Goal: Find specific page/section: Find specific page/section

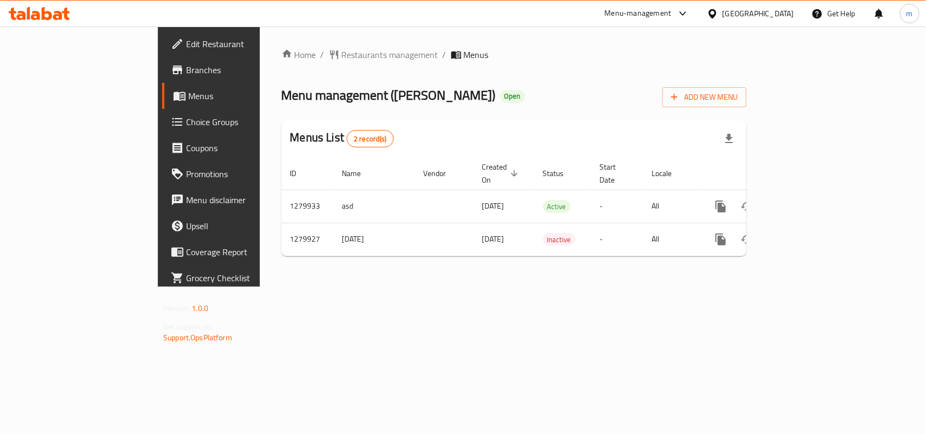
click at [722, 10] on div at bounding box center [715, 14] width 16 height 12
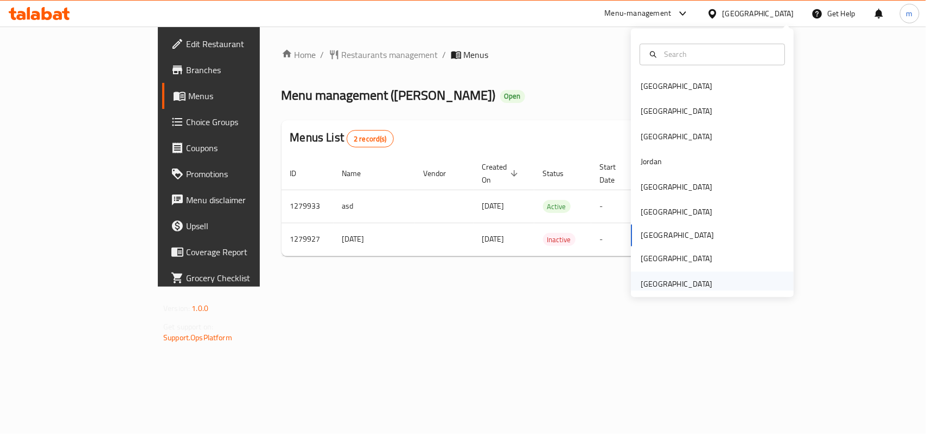
click at [670, 287] on div "[GEOGRAPHIC_DATA]" at bounding box center [677, 284] width 72 height 12
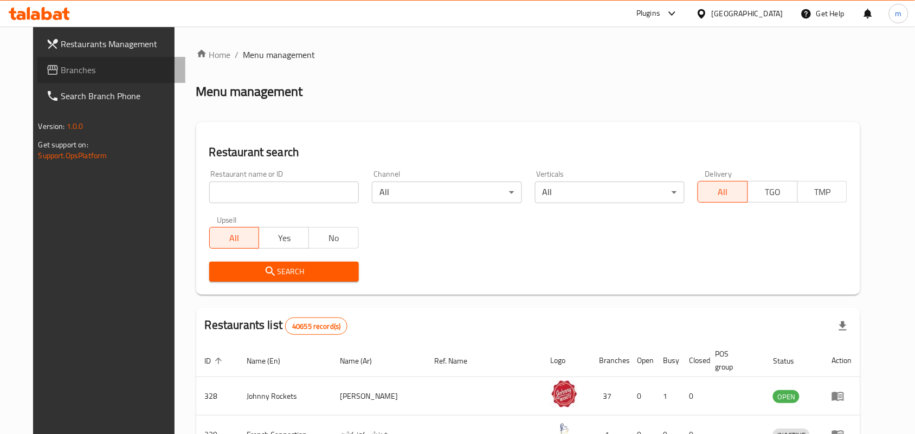
click at [76, 68] on span "Branches" at bounding box center [119, 69] width 116 height 13
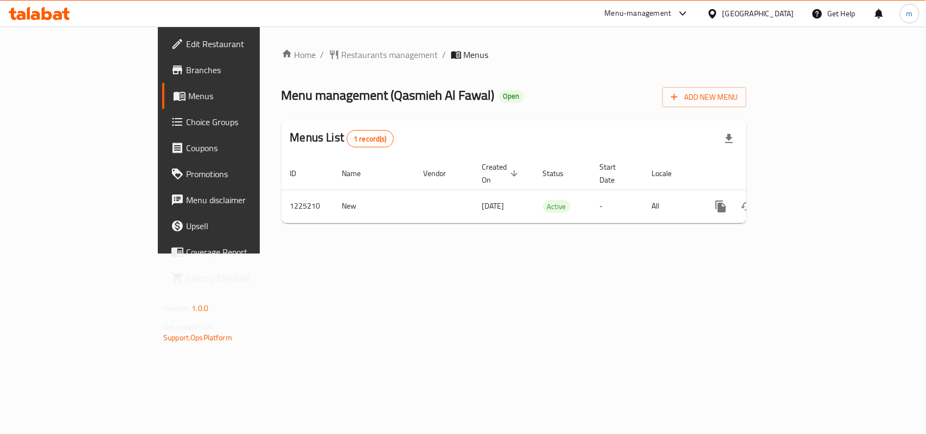
click at [750, 17] on div "[GEOGRAPHIC_DATA]" at bounding box center [758, 14] width 72 height 12
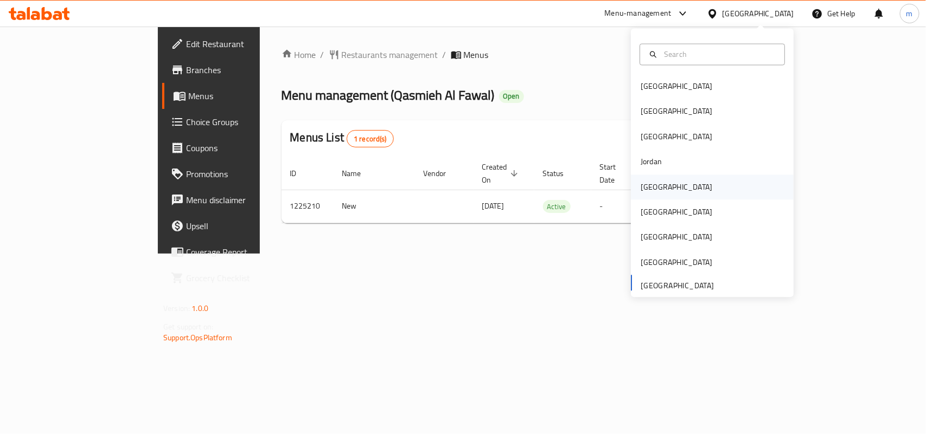
click at [669, 187] on div "[GEOGRAPHIC_DATA]" at bounding box center [712, 187] width 163 height 25
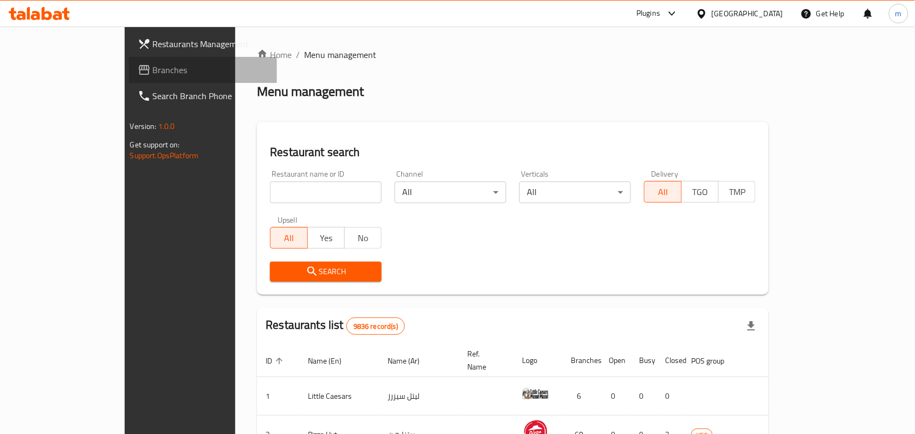
click at [153, 72] on span "Branches" at bounding box center [211, 69] width 116 height 13
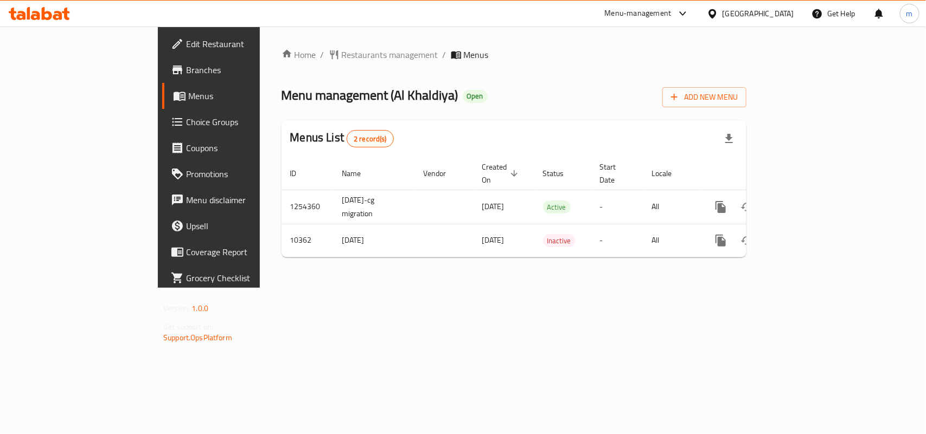
click at [773, 12] on div "[GEOGRAPHIC_DATA]" at bounding box center [758, 14] width 72 height 12
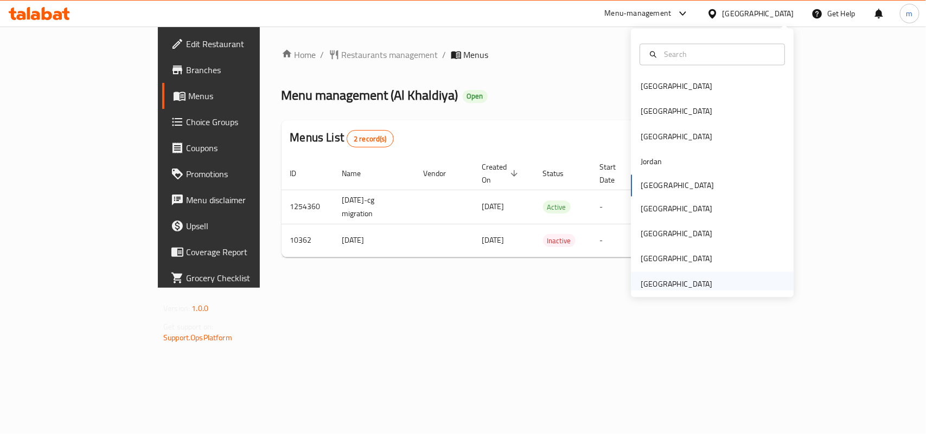
click at [674, 287] on div "[GEOGRAPHIC_DATA]" at bounding box center [677, 284] width 72 height 12
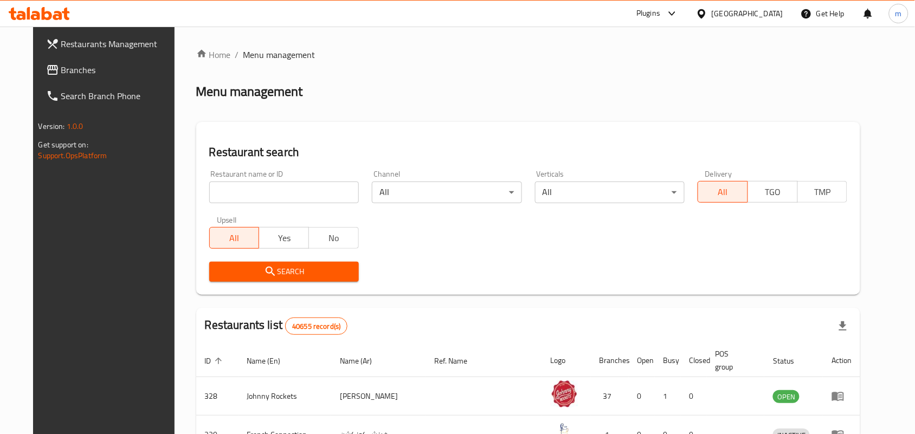
drag, startPoint x: 62, startPoint y: 74, endPoint x: 1, endPoint y: 105, distance: 68.4
click at [62, 74] on span "Branches" at bounding box center [119, 69] width 116 height 13
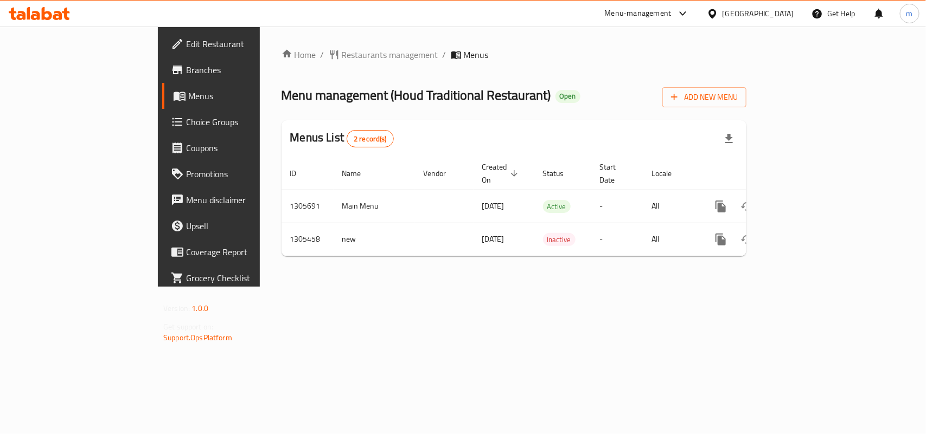
click at [765, 8] on div "[GEOGRAPHIC_DATA]" at bounding box center [758, 14] width 72 height 12
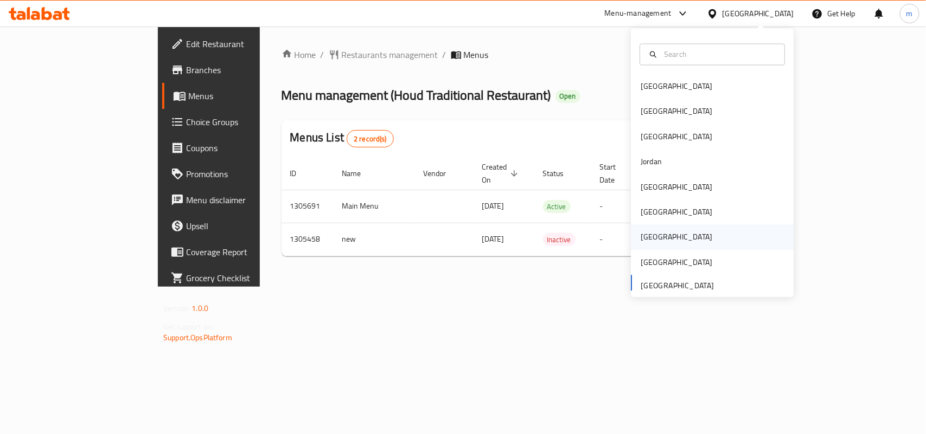
click at [635, 246] on div "[GEOGRAPHIC_DATA]" at bounding box center [676, 237] width 89 height 25
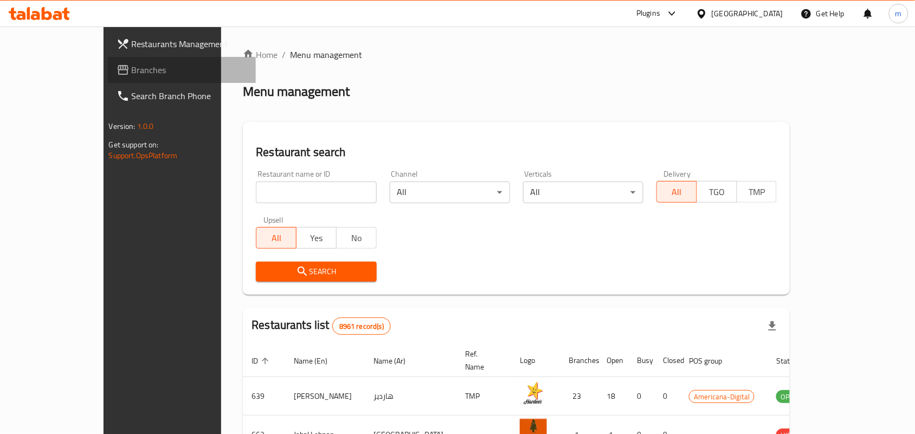
click at [108, 60] on link "Branches" at bounding box center [182, 70] width 149 height 26
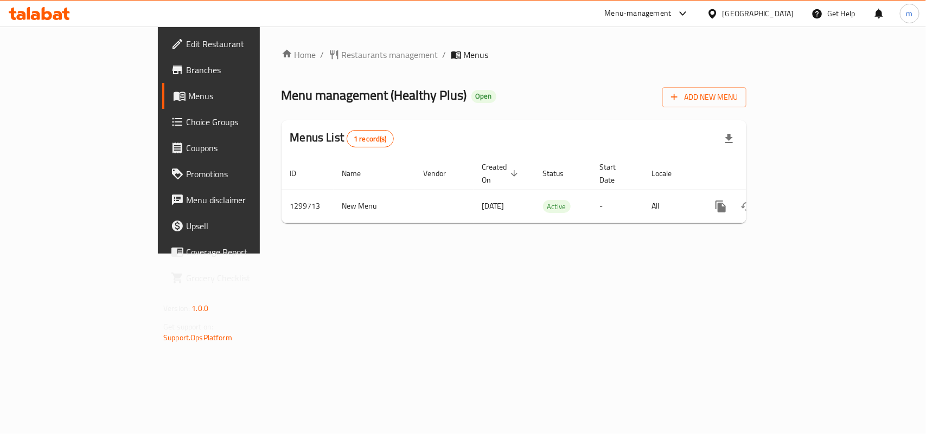
click at [776, 15] on div "[GEOGRAPHIC_DATA]" at bounding box center [758, 14] width 72 height 12
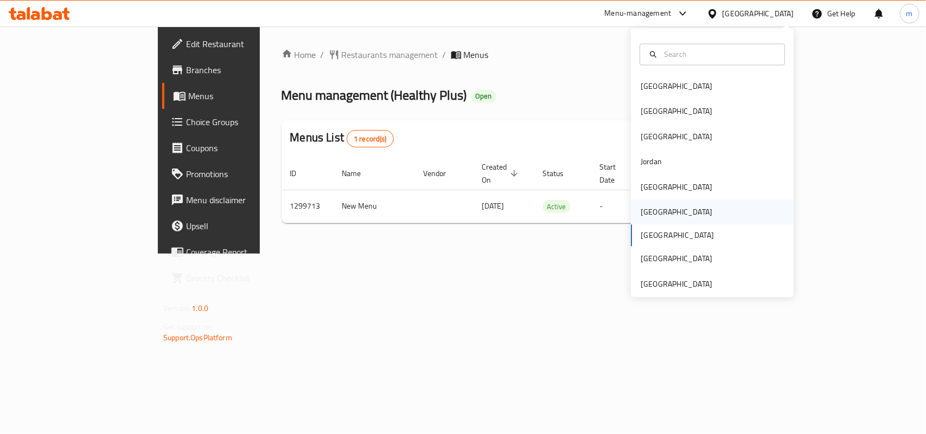
click at [648, 219] on div "[GEOGRAPHIC_DATA]" at bounding box center [677, 213] width 72 height 12
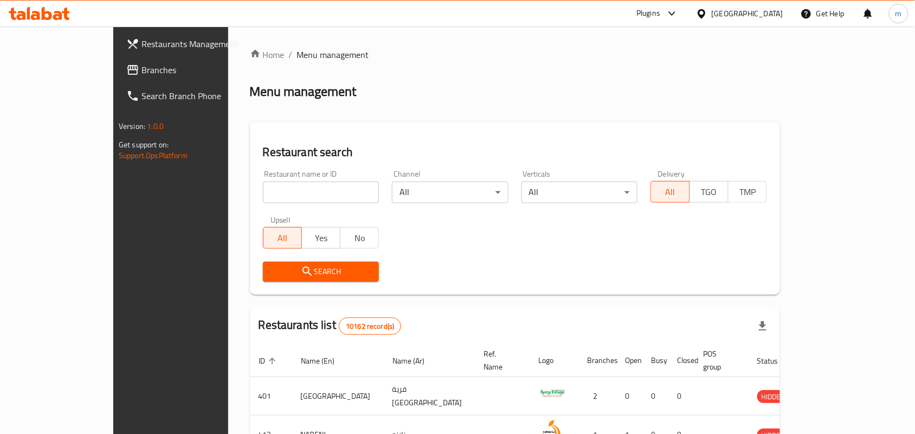
click at [118, 58] on link "Branches" at bounding box center [192, 70] width 149 height 26
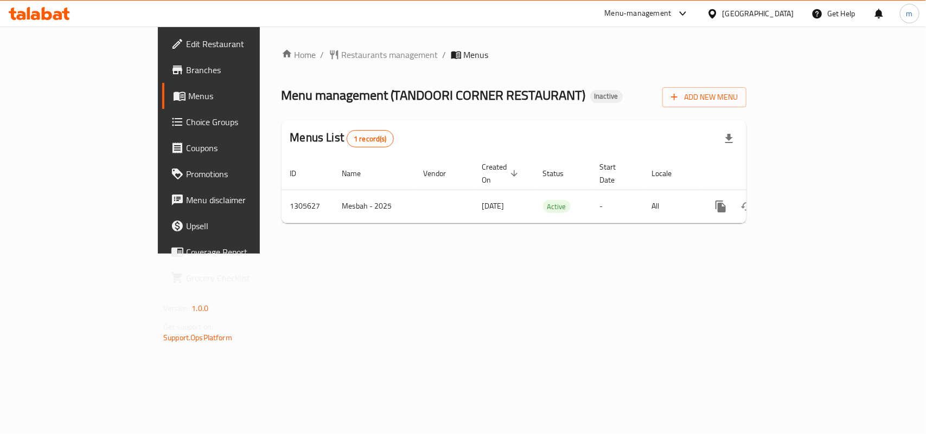
click at [788, 6] on div "[GEOGRAPHIC_DATA]" at bounding box center [750, 14] width 105 height 26
click at [777, 17] on div "[GEOGRAPHIC_DATA]" at bounding box center [758, 14] width 72 height 12
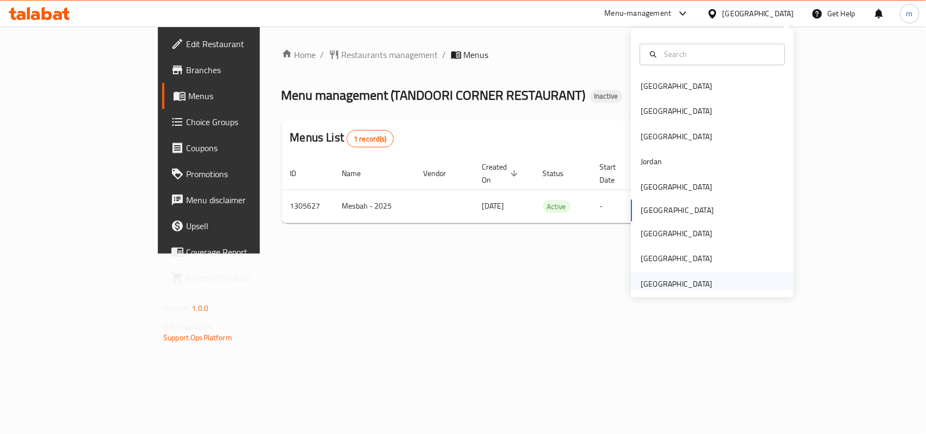
click at [644, 278] on div "[GEOGRAPHIC_DATA]" at bounding box center [677, 284] width 72 height 12
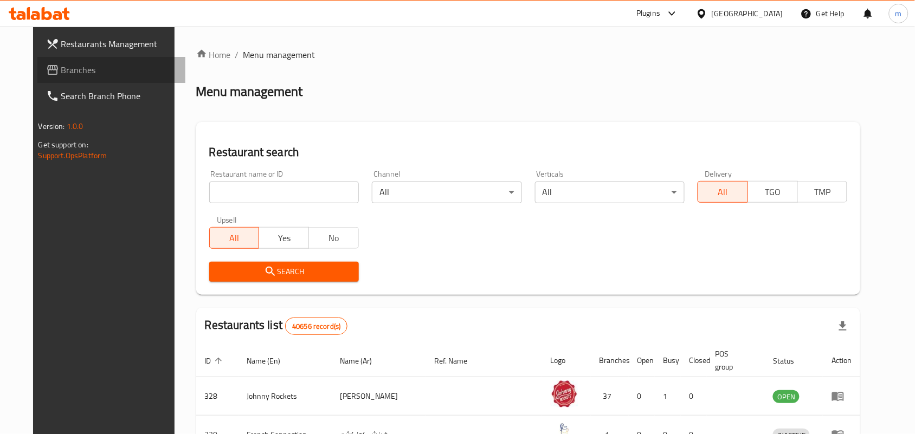
click at [47, 69] on icon at bounding box center [52, 70] width 11 height 10
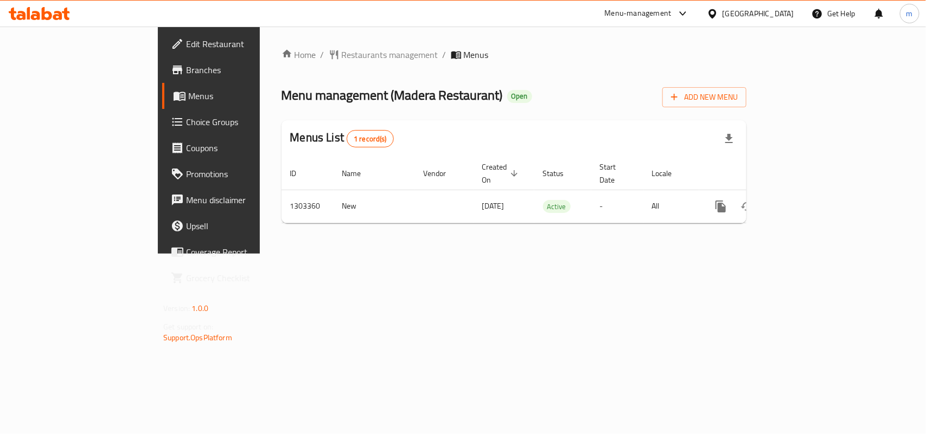
click at [750, 14] on div "[GEOGRAPHIC_DATA]" at bounding box center [758, 14] width 72 height 12
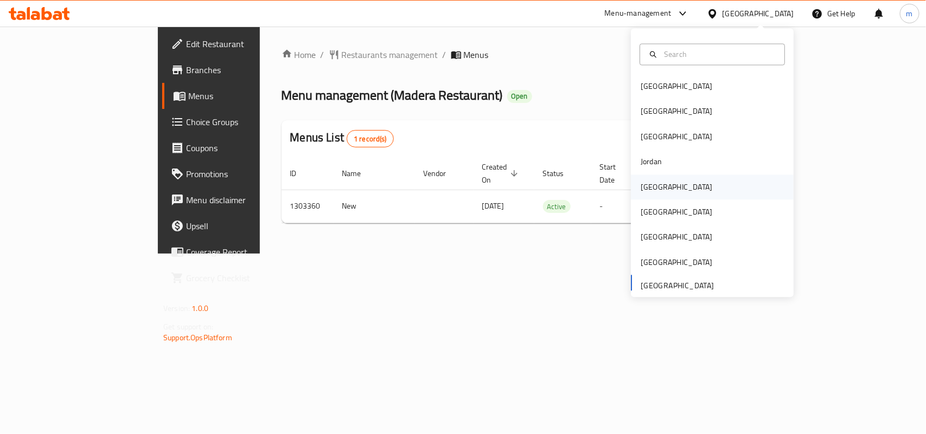
click at [648, 182] on div "Kuwait" at bounding box center [677, 187] width 72 height 12
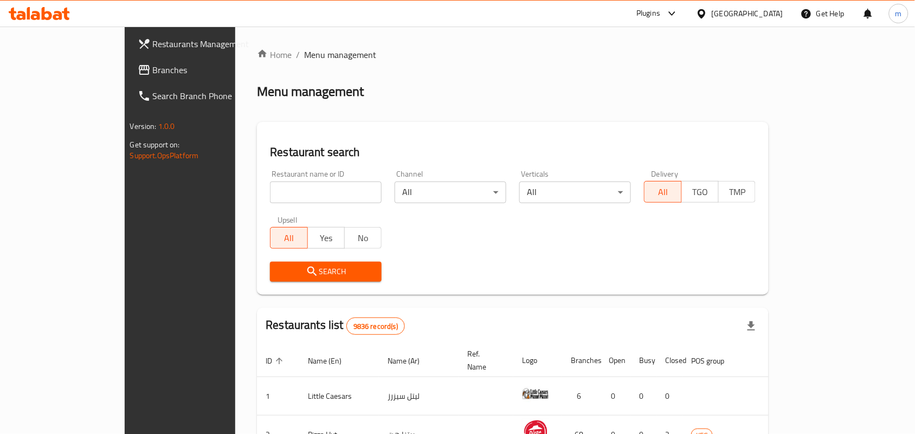
click at [129, 77] on link "Branches" at bounding box center [203, 70] width 149 height 26
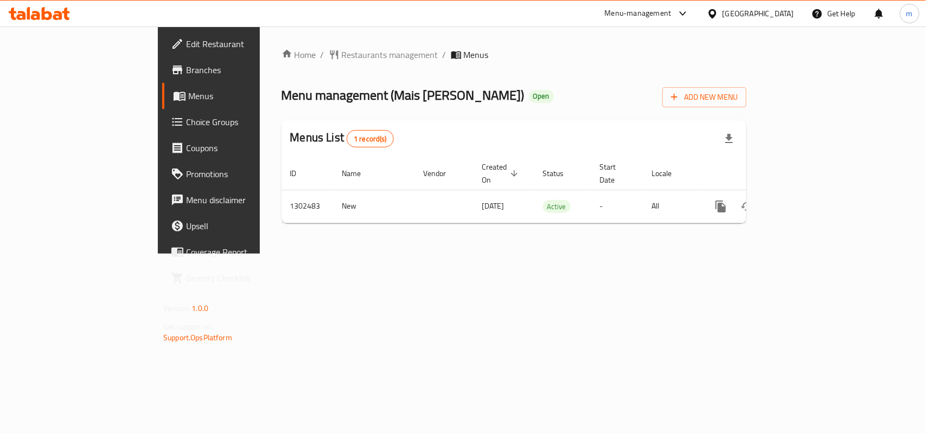
click at [789, 14] on div "[GEOGRAPHIC_DATA]" at bounding box center [758, 14] width 72 height 12
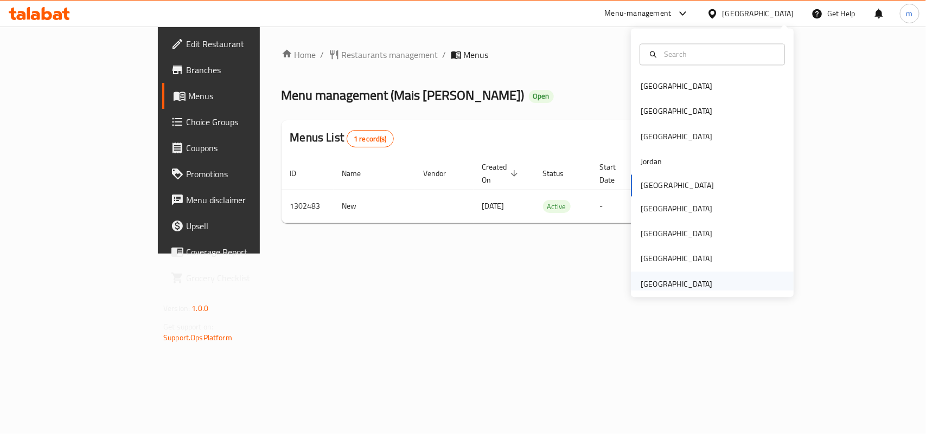
click at [663, 280] on div "[GEOGRAPHIC_DATA]" at bounding box center [677, 284] width 72 height 12
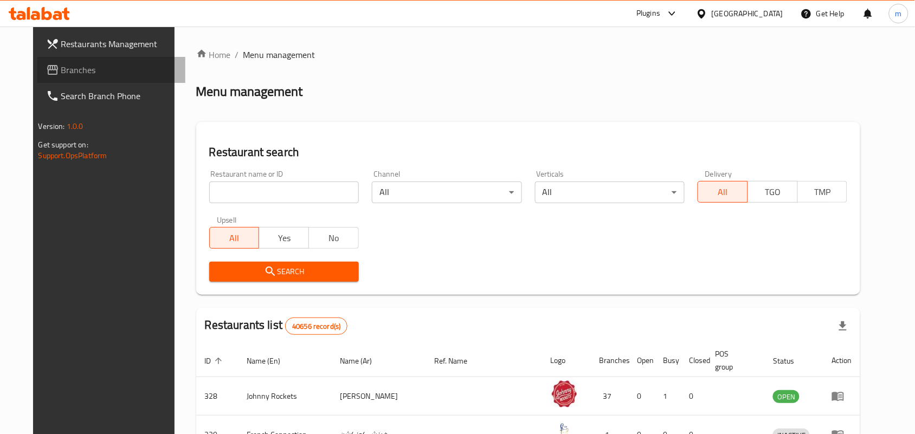
click at [77, 73] on span "Branches" at bounding box center [119, 69] width 116 height 13
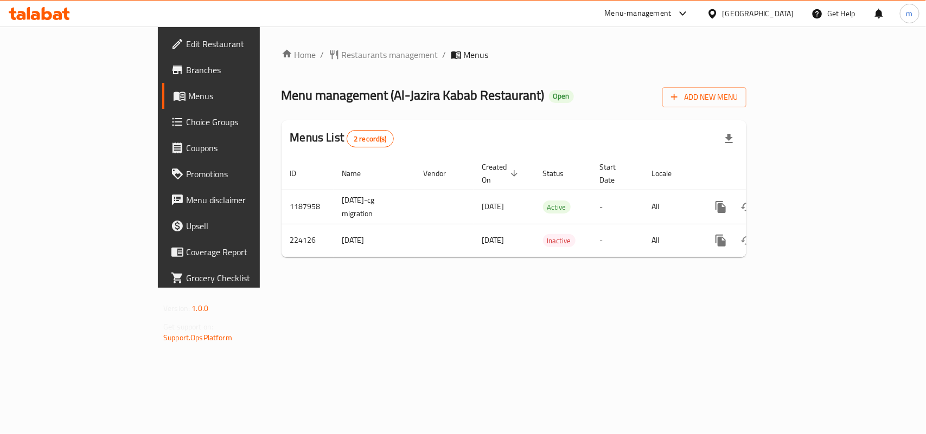
click at [795, 19] on div "[GEOGRAPHIC_DATA]" at bounding box center [750, 14] width 105 height 26
click at [718, 17] on icon at bounding box center [712, 13] width 11 height 11
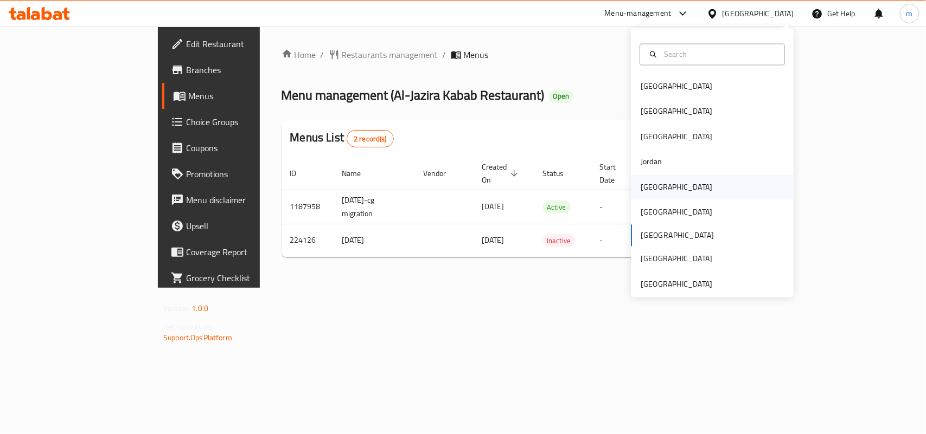
click at [641, 191] on div "[GEOGRAPHIC_DATA]" at bounding box center [677, 187] width 72 height 12
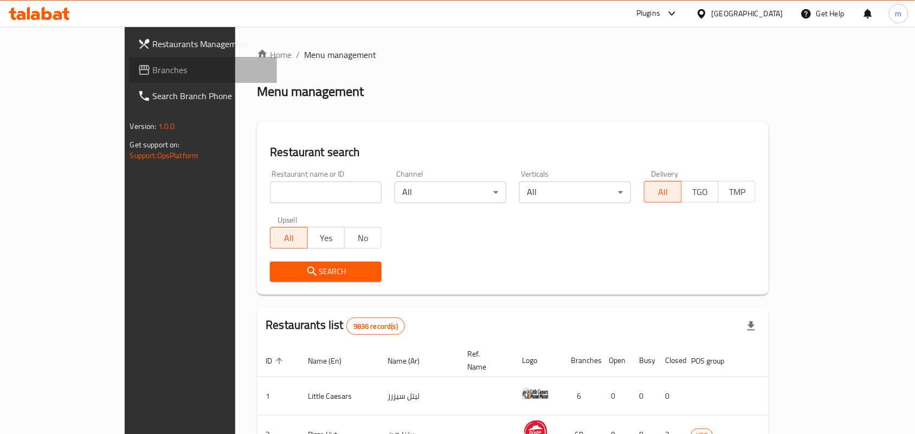
click at [129, 60] on link "Branches" at bounding box center [203, 70] width 149 height 26
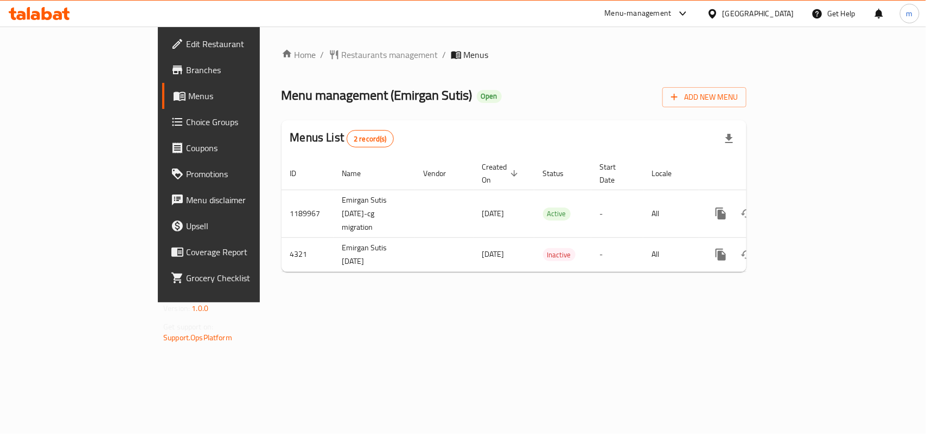
click at [778, 8] on div "[GEOGRAPHIC_DATA]" at bounding box center [758, 14] width 72 height 12
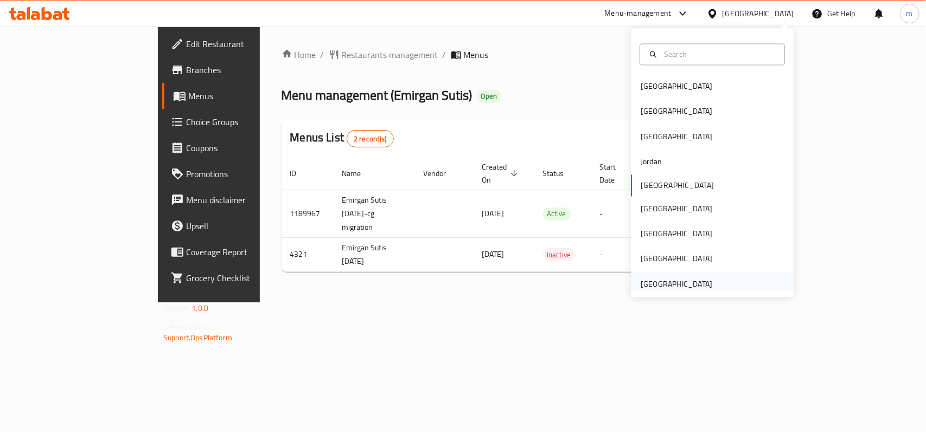
click at [674, 277] on div "[GEOGRAPHIC_DATA]" at bounding box center [676, 284] width 89 height 25
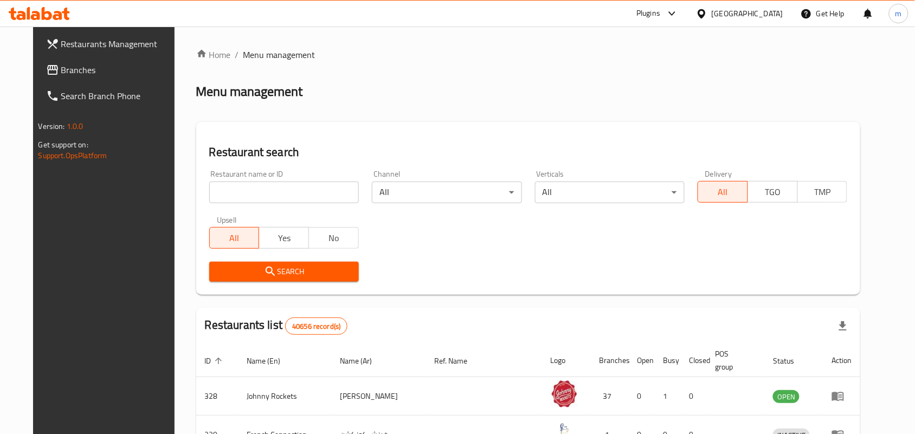
drag, startPoint x: 53, startPoint y: 63, endPoint x: 28, endPoint y: 71, distance: 25.9
click at [61, 63] on span "Branches" at bounding box center [119, 69] width 116 height 13
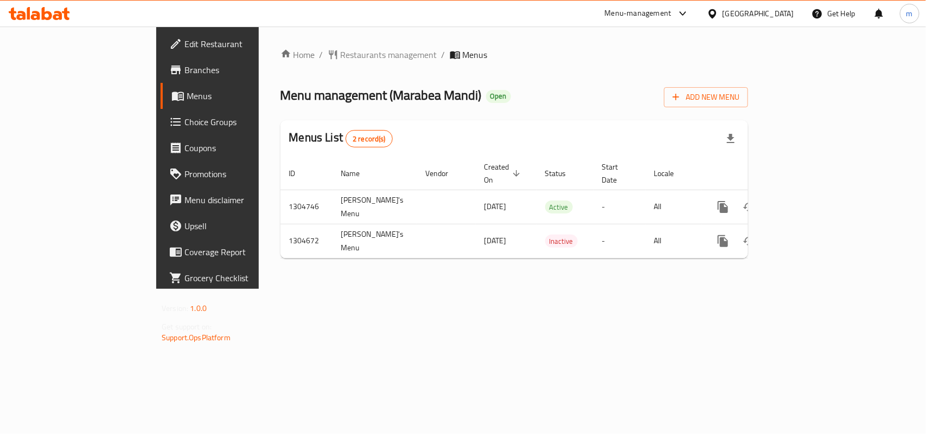
click at [769, 15] on div "[GEOGRAPHIC_DATA]" at bounding box center [758, 14] width 72 height 12
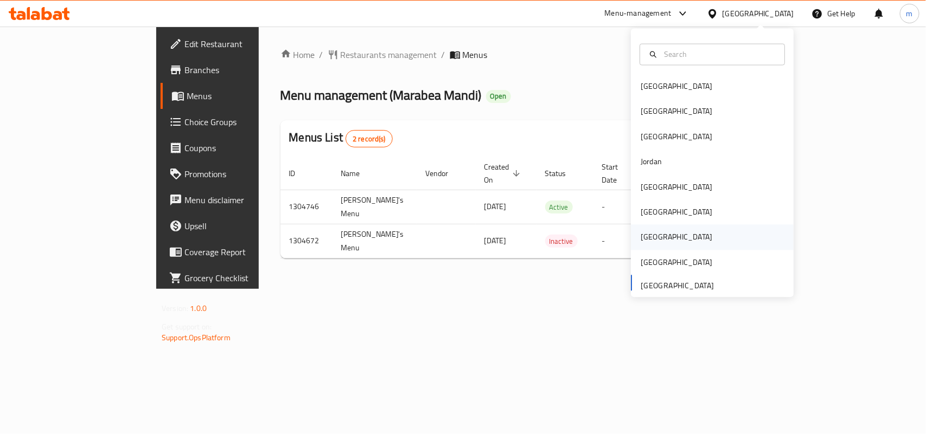
click at [664, 235] on div "[GEOGRAPHIC_DATA]" at bounding box center [712, 237] width 163 height 25
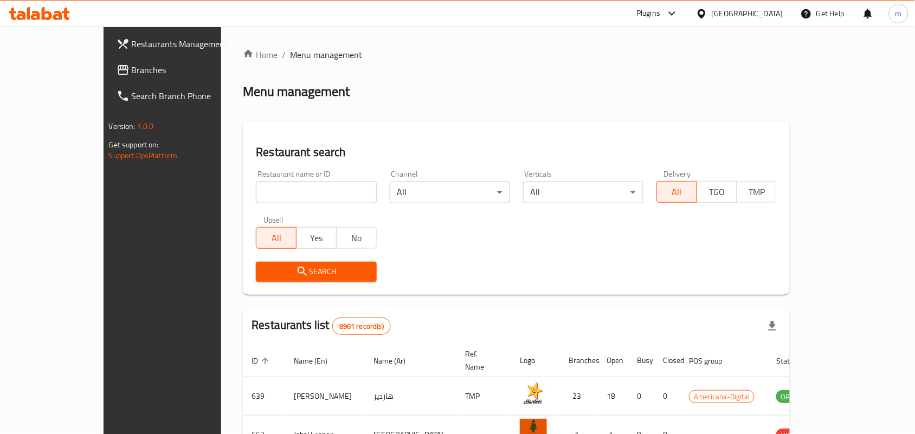
click at [108, 59] on link "Branches" at bounding box center [182, 70] width 149 height 26
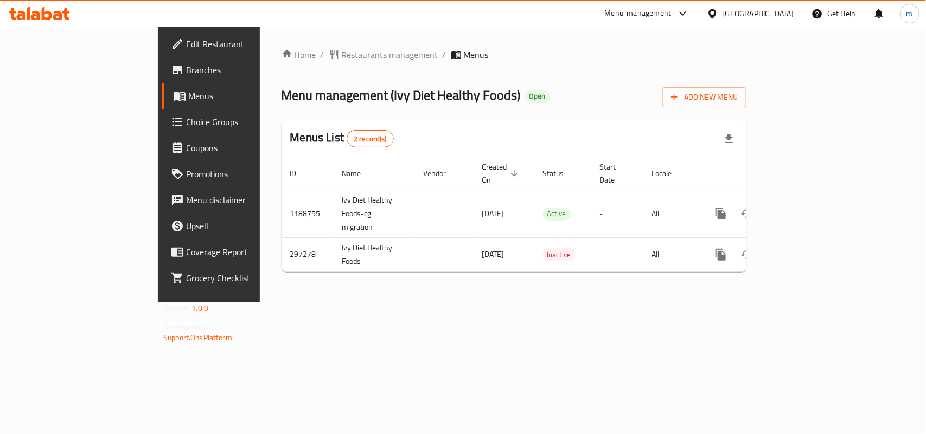
click at [782, 14] on div "[GEOGRAPHIC_DATA]" at bounding box center [758, 14] width 72 height 12
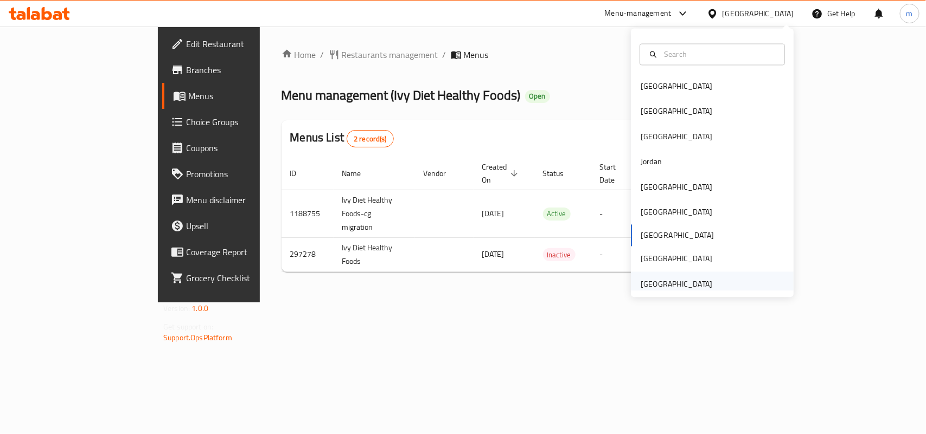
click at [665, 287] on div "[GEOGRAPHIC_DATA]" at bounding box center [677, 284] width 72 height 12
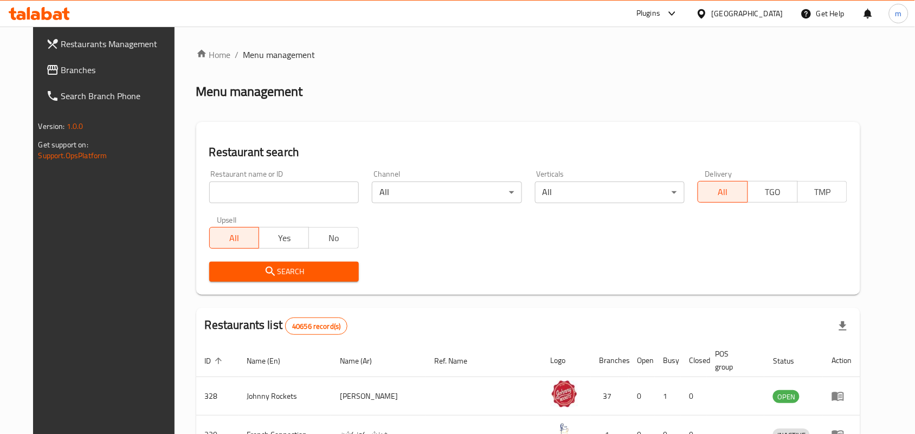
click at [61, 63] on span "Branches" at bounding box center [119, 69] width 116 height 13
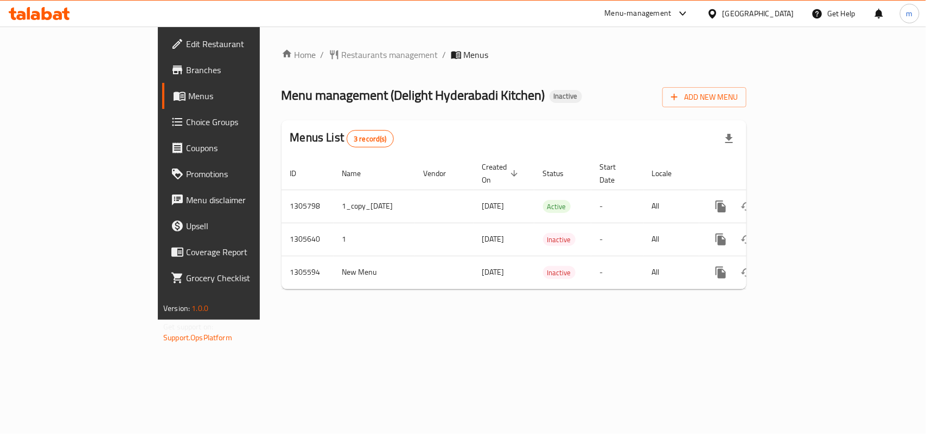
click at [747, 4] on div "[GEOGRAPHIC_DATA]" at bounding box center [750, 14] width 105 height 26
click at [755, 14] on div "[GEOGRAPHIC_DATA]" at bounding box center [758, 14] width 72 height 12
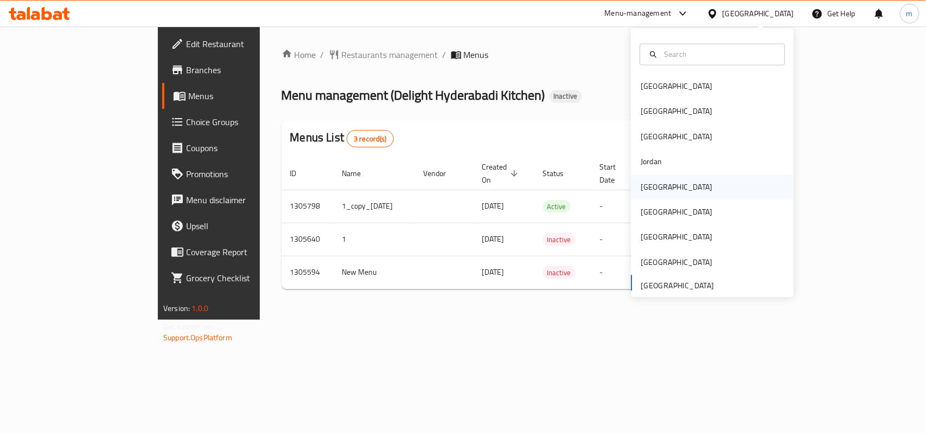
click at [650, 179] on div "[GEOGRAPHIC_DATA]" at bounding box center [676, 187] width 89 height 25
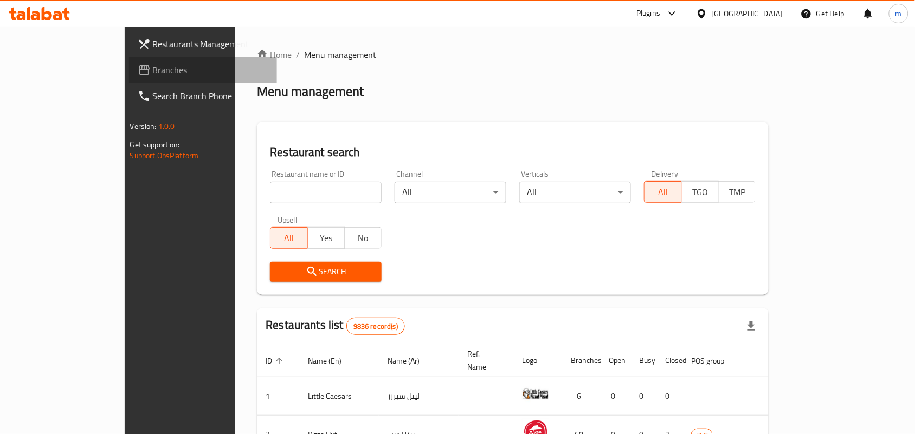
click at [153, 67] on span "Branches" at bounding box center [211, 69] width 116 height 13
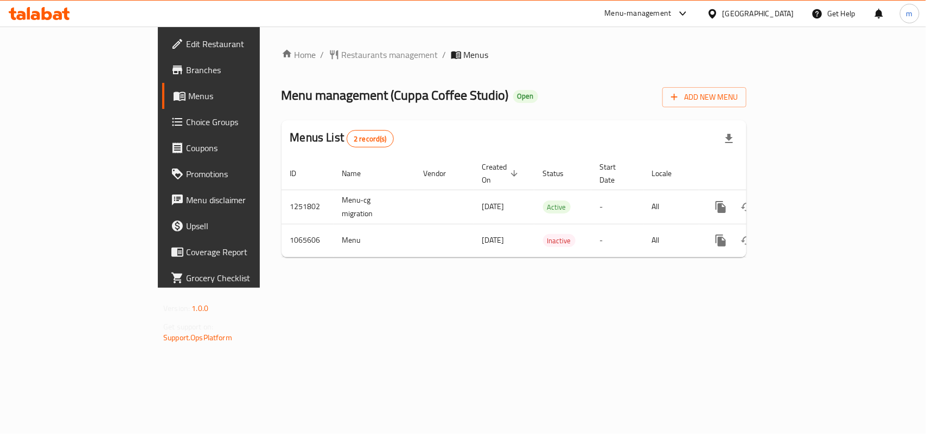
click at [777, 14] on div "Kuwait" at bounding box center [758, 14] width 72 height 12
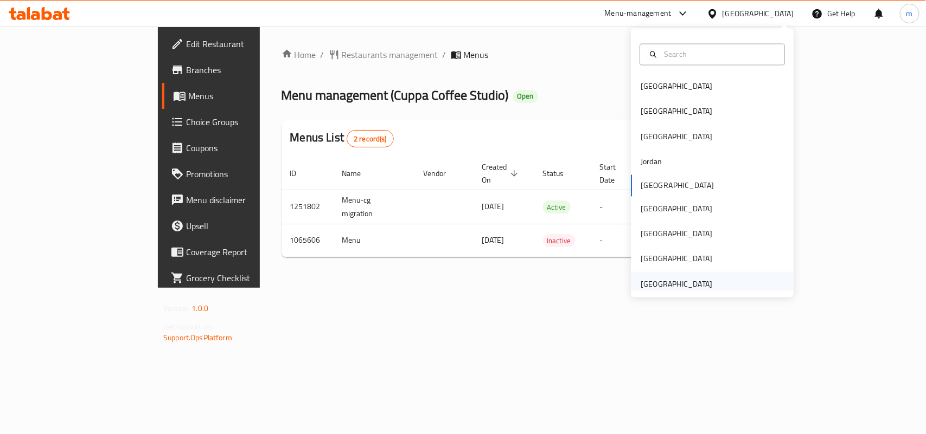
click at [665, 286] on div "[GEOGRAPHIC_DATA]" at bounding box center [677, 284] width 72 height 12
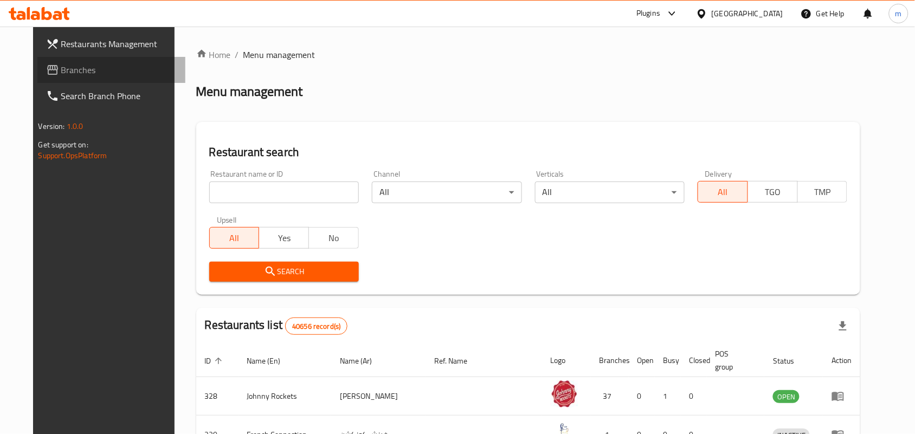
click at [77, 66] on span "Branches" at bounding box center [119, 69] width 116 height 13
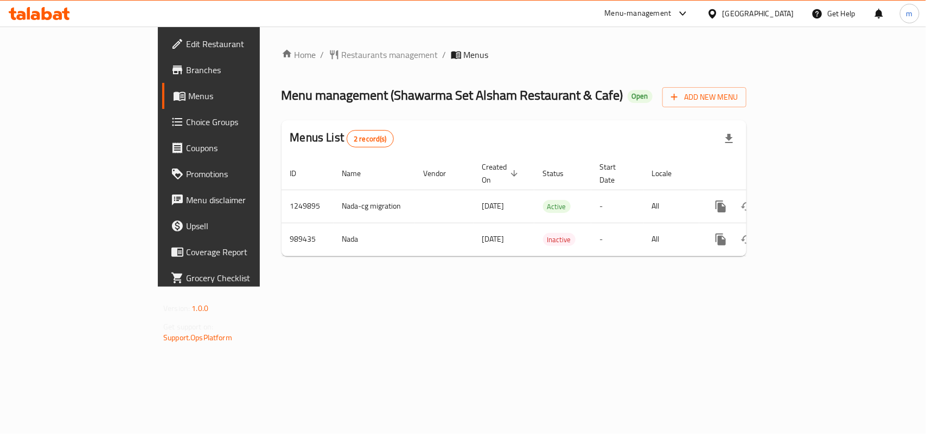
click at [731, 14] on div "[GEOGRAPHIC_DATA]" at bounding box center [758, 14] width 72 height 12
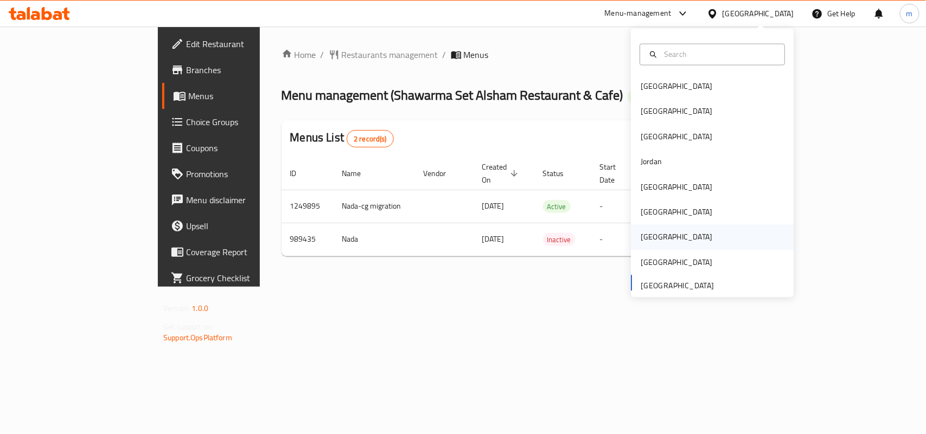
click at [641, 232] on div "[GEOGRAPHIC_DATA]" at bounding box center [677, 238] width 72 height 12
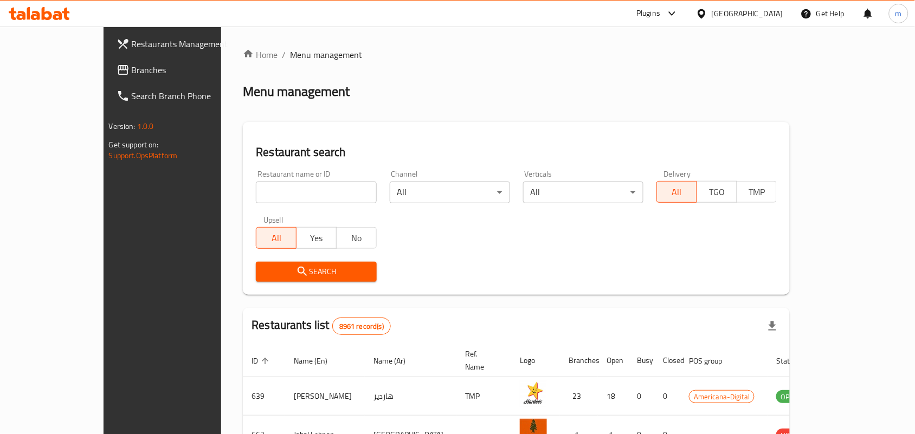
click at [132, 74] on span "Branches" at bounding box center [190, 69] width 116 height 13
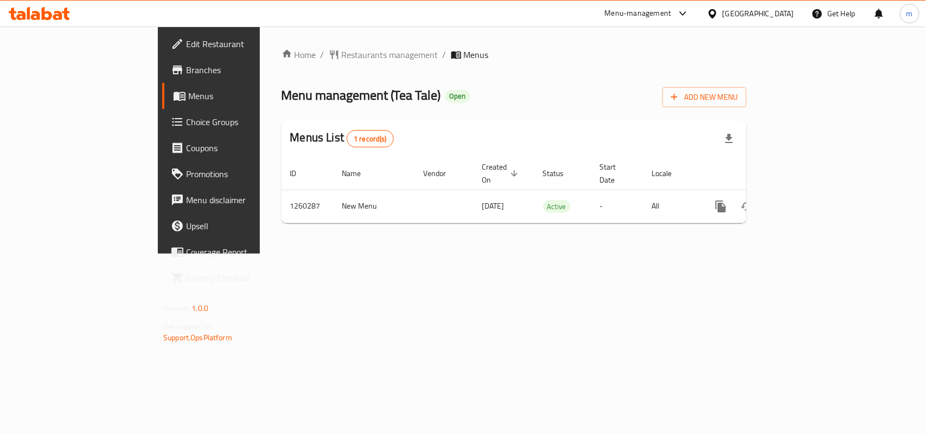
click at [718, 11] on icon at bounding box center [712, 13] width 11 height 11
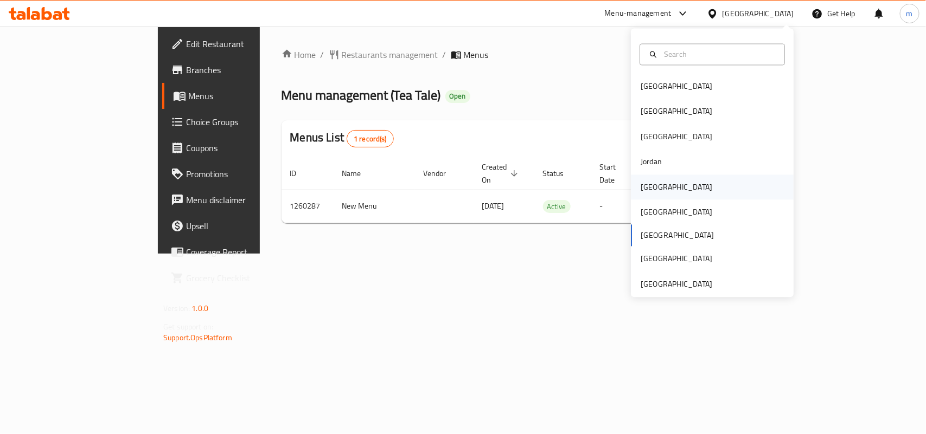
click at [659, 189] on div "[GEOGRAPHIC_DATA]" at bounding box center [676, 187] width 89 height 25
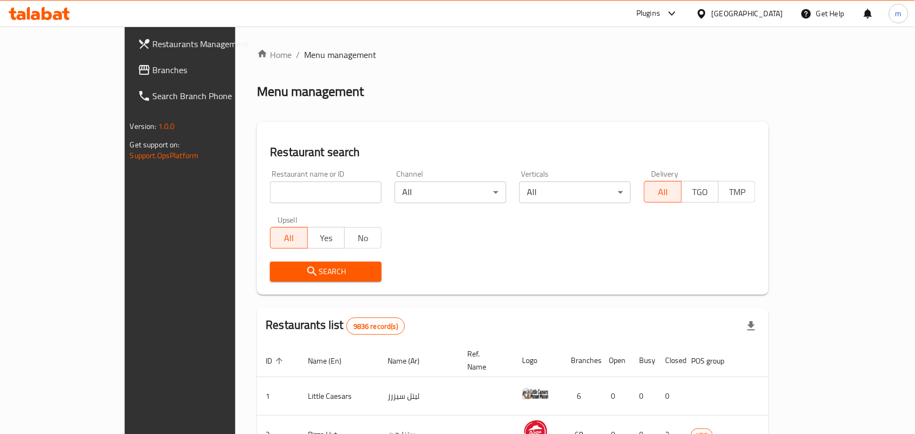
click at [153, 69] on span "Branches" at bounding box center [211, 69] width 116 height 13
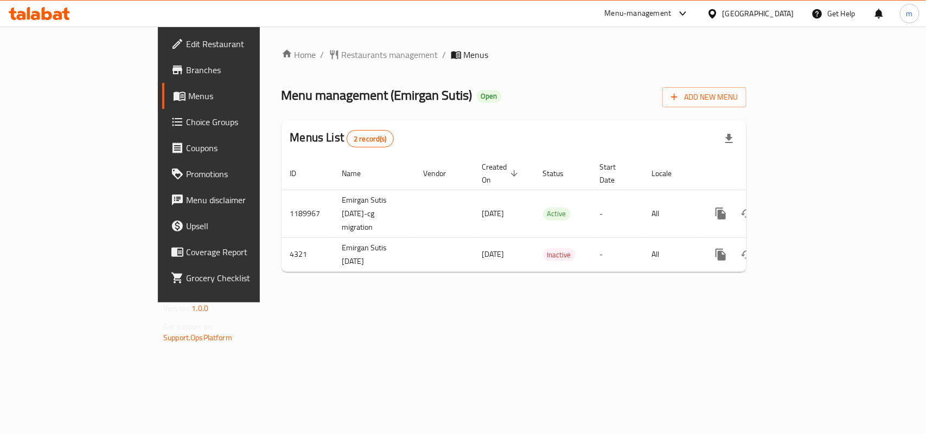
click at [774, 19] on div "[GEOGRAPHIC_DATA]" at bounding box center [758, 14] width 72 height 12
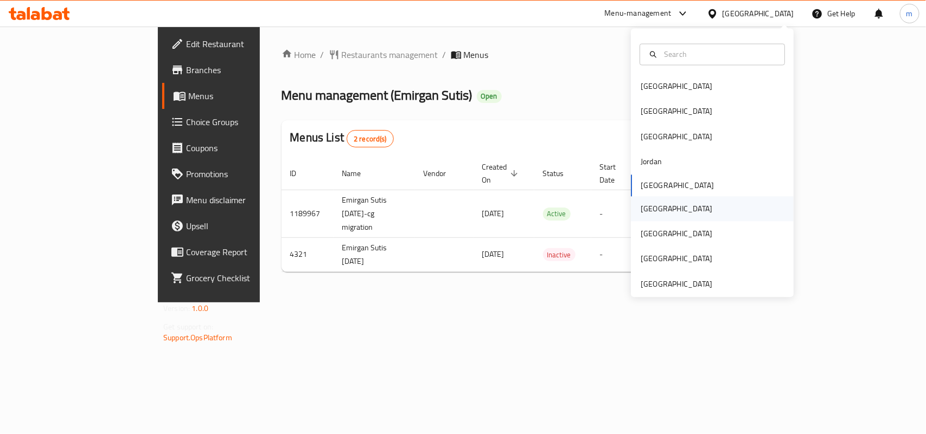
click at [643, 206] on div "[GEOGRAPHIC_DATA]" at bounding box center [677, 209] width 72 height 12
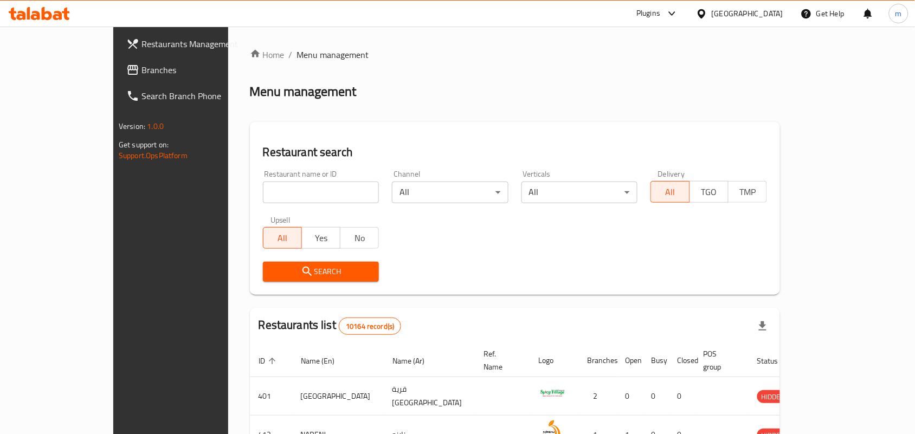
click at [118, 61] on link "Branches" at bounding box center [192, 70] width 149 height 26
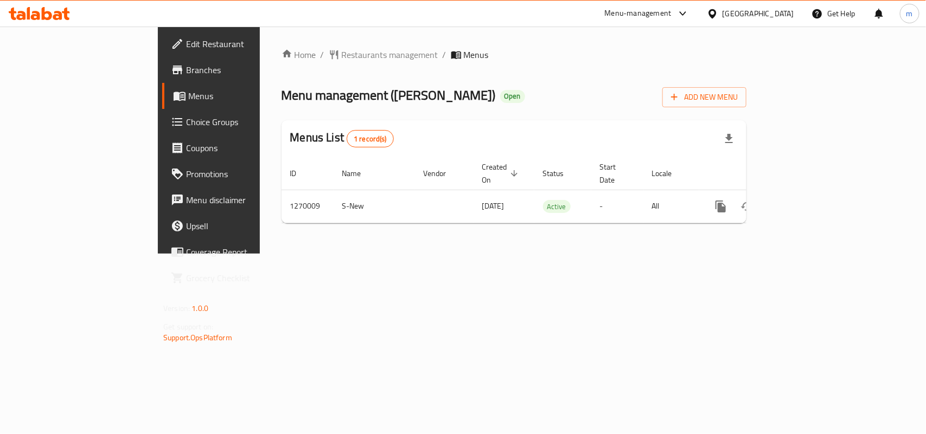
click at [716, 15] on icon at bounding box center [712, 13] width 8 height 9
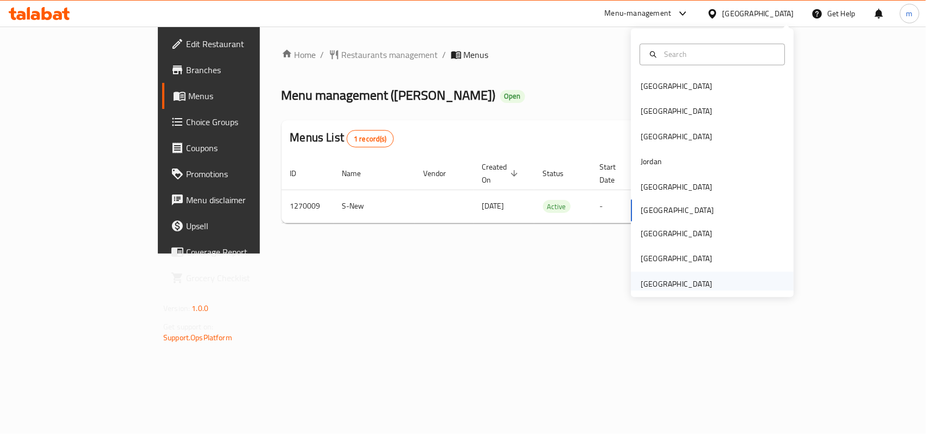
click at [682, 285] on div "[GEOGRAPHIC_DATA]" at bounding box center [677, 284] width 72 height 12
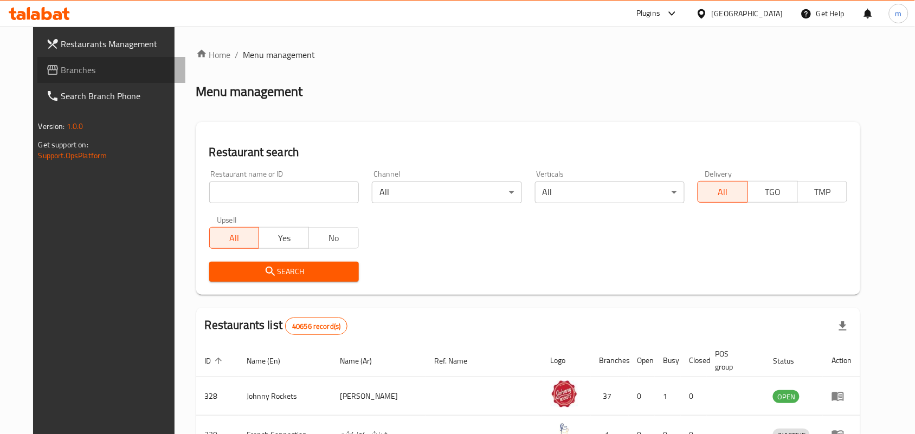
click at [86, 67] on span "Branches" at bounding box center [119, 69] width 116 height 13
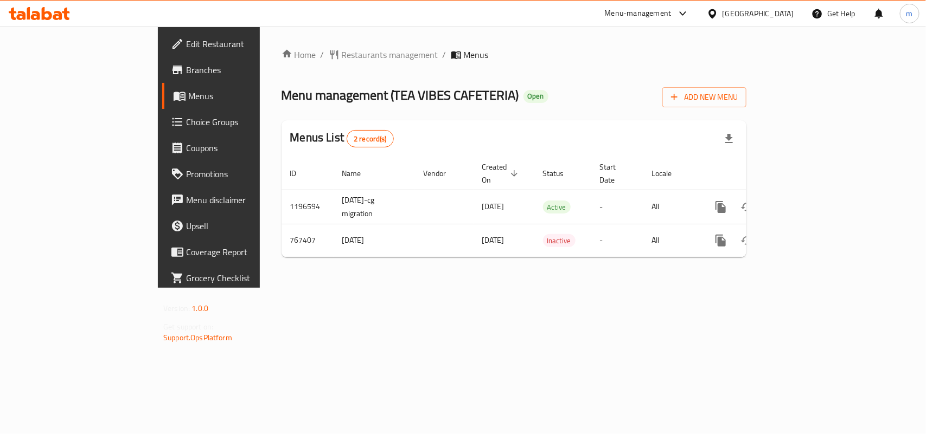
click at [755, 6] on div "[GEOGRAPHIC_DATA]" at bounding box center [750, 14] width 105 height 26
click at [735, 22] on div "[GEOGRAPHIC_DATA]" at bounding box center [750, 14] width 105 height 26
click at [736, 14] on div "[GEOGRAPHIC_DATA]" at bounding box center [758, 14] width 72 height 12
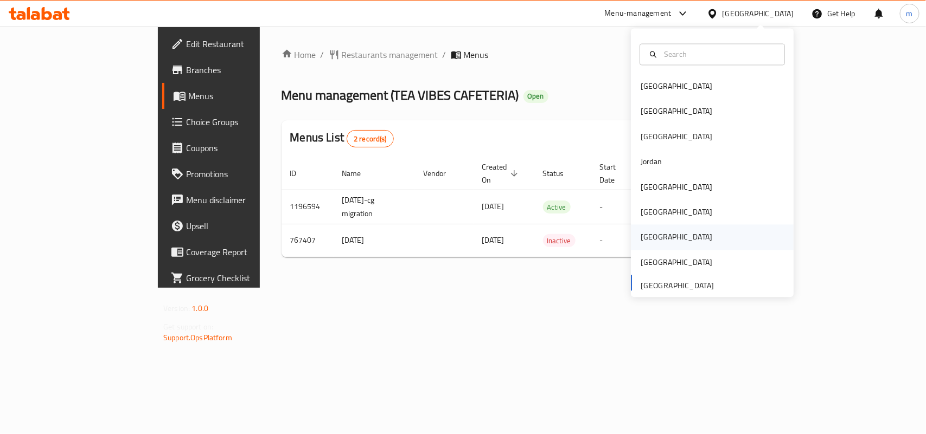
click at [641, 236] on div "Qatar" at bounding box center [677, 238] width 72 height 12
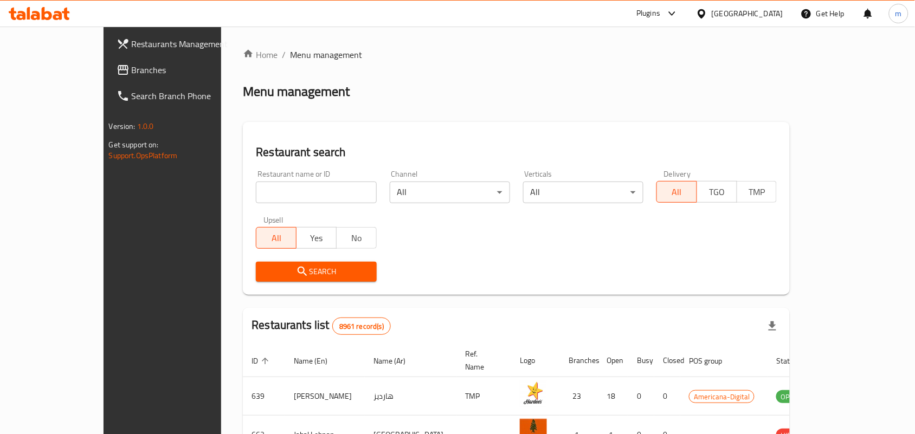
click at [132, 74] on span "Branches" at bounding box center [190, 69] width 116 height 13
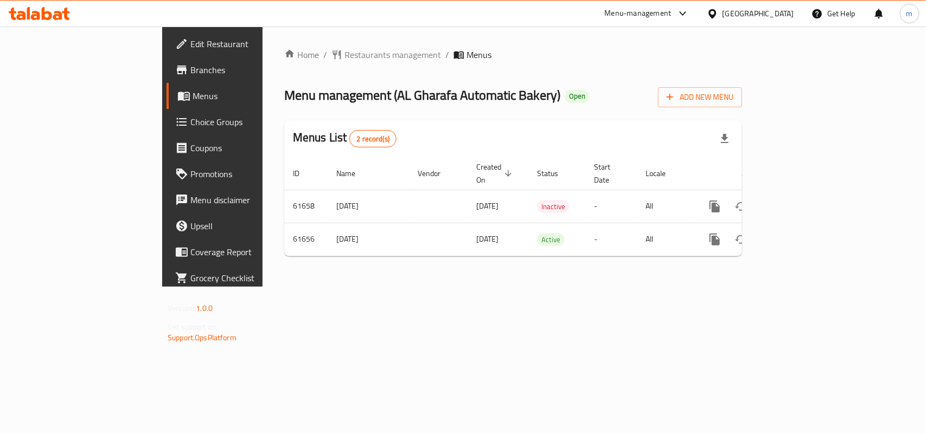
click at [787, 15] on div "[GEOGRAPHIC_DATA]" at bounding box center [758, 14] width 72 height 12
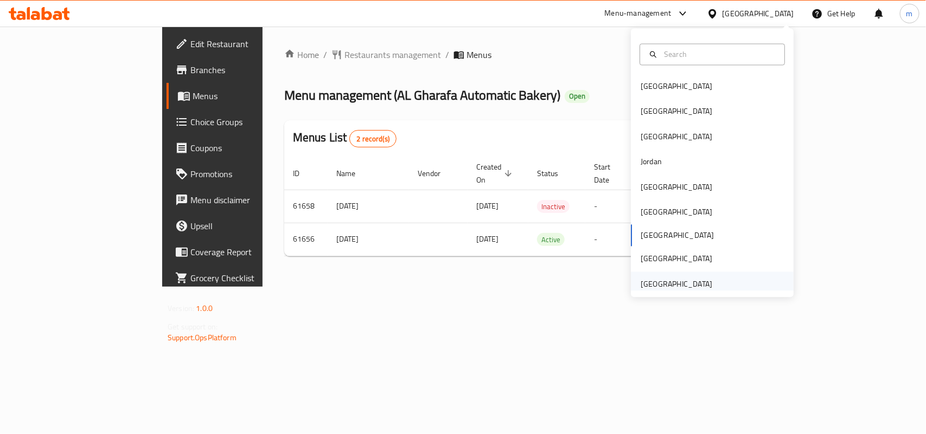
click at [654, 279] on div "[GEOGRAPHIC_DATA]" at bounding box center [677, 284] width 72 height 12
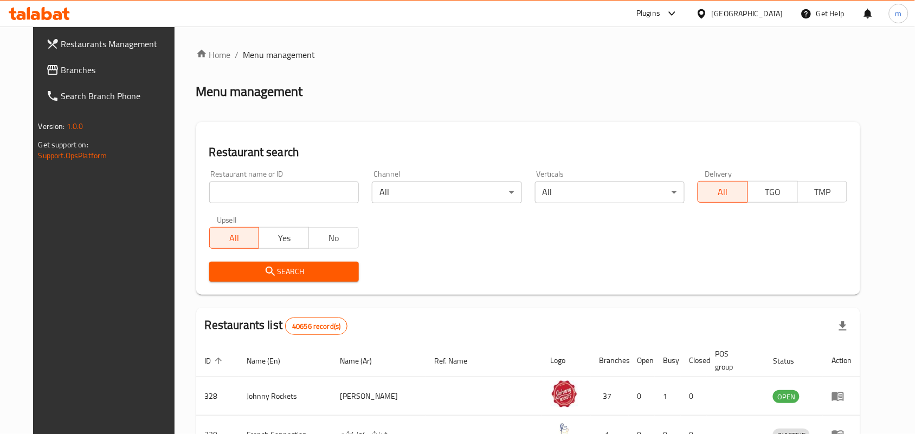
click at [85, 74] on span "Branches" at bounding box center [119, 69] width 116 height 13
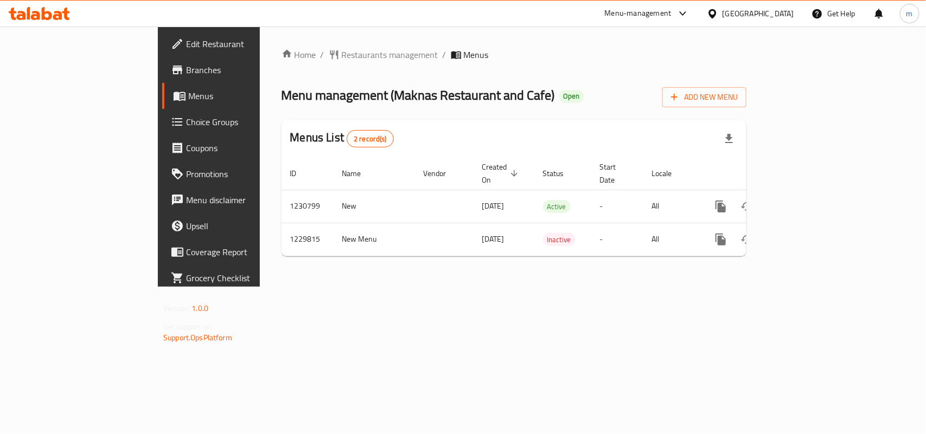
click at [771, 15] on div "[GEOGRAPHIC_DATA]" at bounding box center [758, 14] width 72 height 12
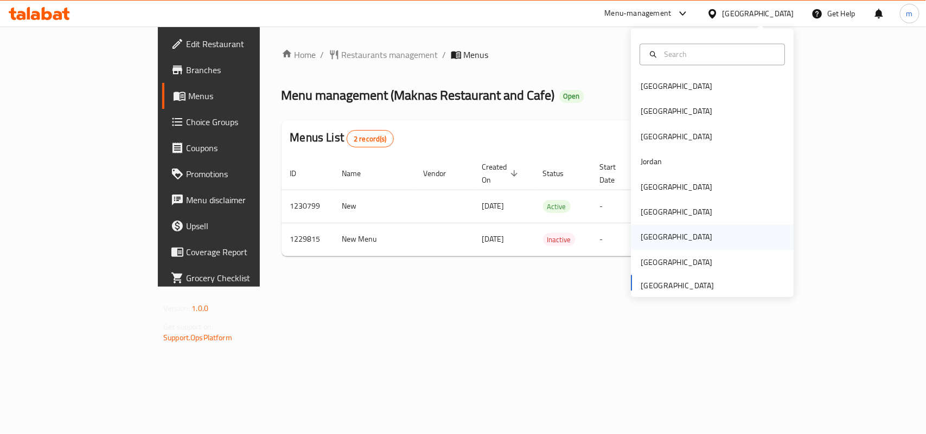
click at [654, 242] on div "[GEOGRAPHIC_DATA]" at bounding box center [676, 237] width 89 height 25
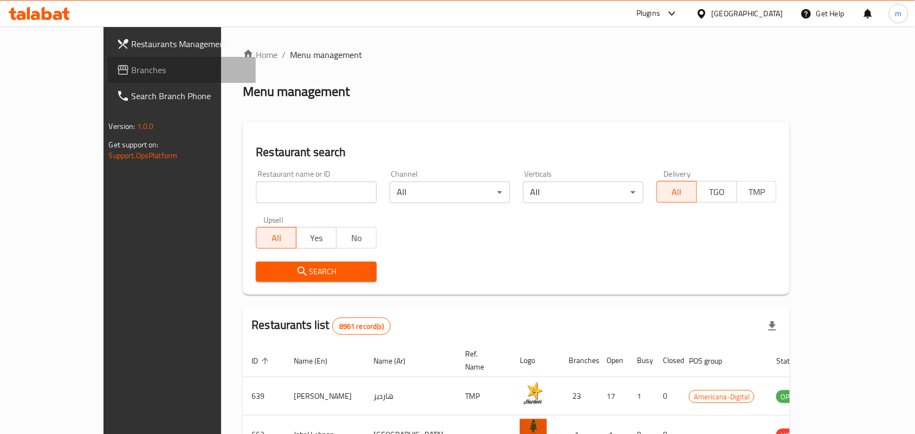
click at [117, 69] on icon at bounding box center [123, 69] width 13 height 13
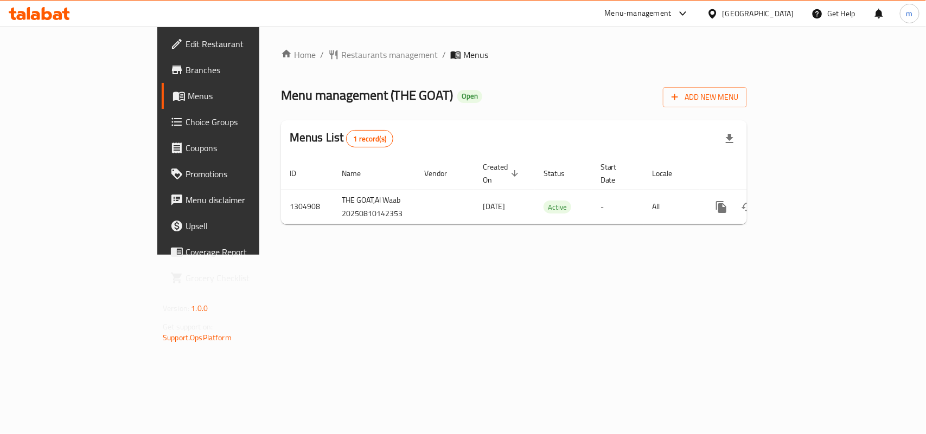
click at [791, 14] on div "[GEOGRAPHIC_DATA]" at bounding box center [758, 14] width 72 height 12
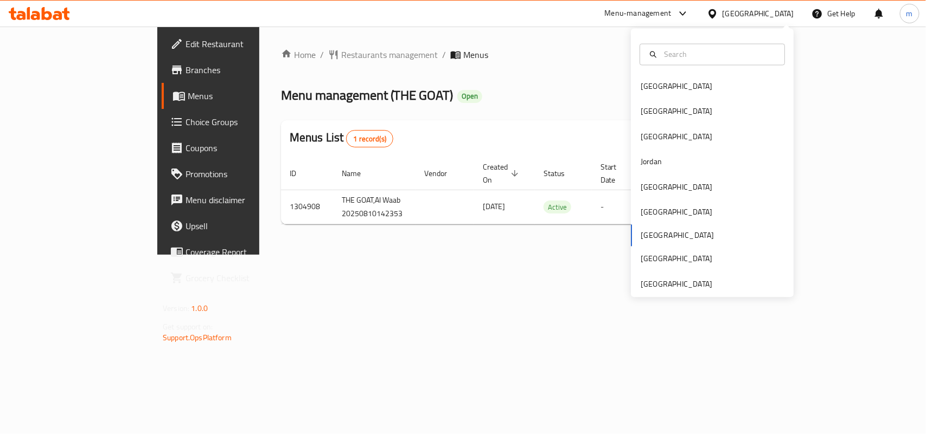
click at [685, 291] on div "[GEOGRAPHIC_DATA] [GEOGRAPHIC_DATA] [GEOGRAPHIC_DATA] [GEOGRAPHIC_DATA] [GEOGRA…" at bounding box center [712, 163] width 163 height 269
click at [681, 286] on div "[GEOGRAPHIC_DATA]" at bounding box center [677, 284] width 72 height 12
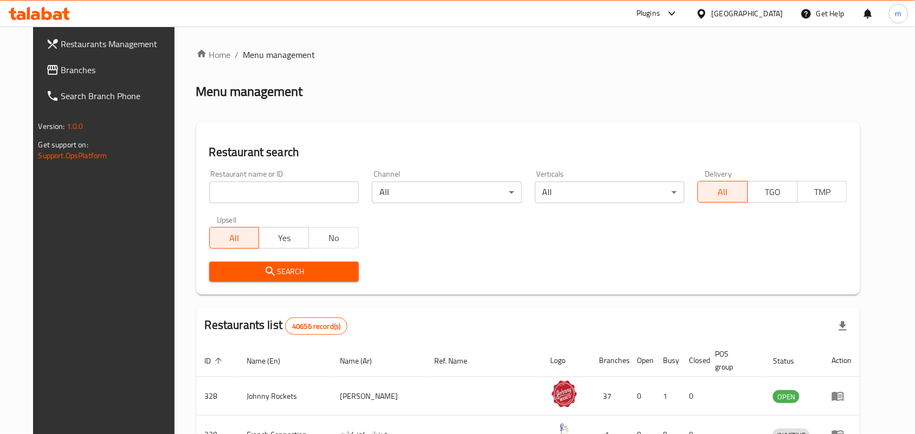
drag, startPoint x: 40, startPoint y: 76, endPoint x: 31, endPoint y: 76, distance: 8.1
click at [61, 76] on span "Branches" at bounding box center [119, 69] width 116 height 13
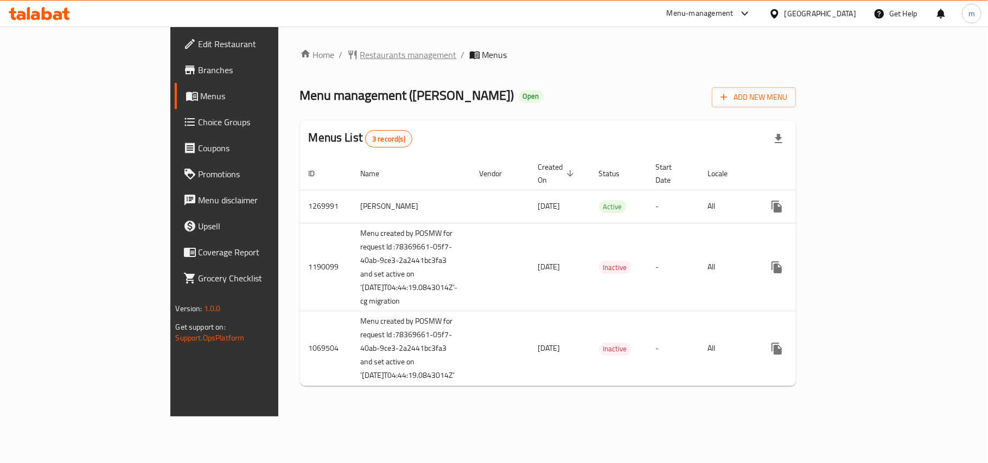
click at [360, 59] on span "Restaurants management" at bounding box center [408, 54] width 97 height 13
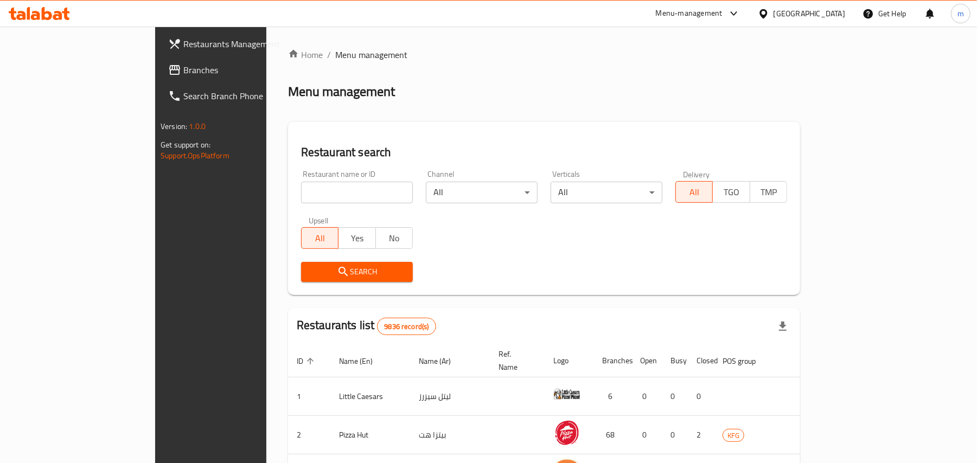
click at [301, 187] on input "search" at bounding box center [357, 193] width 112 height 22
paste input "12624"
type input "12624"
click at [310, 269] on span "Search" at bounding box center [357, 272] width 94 height 14
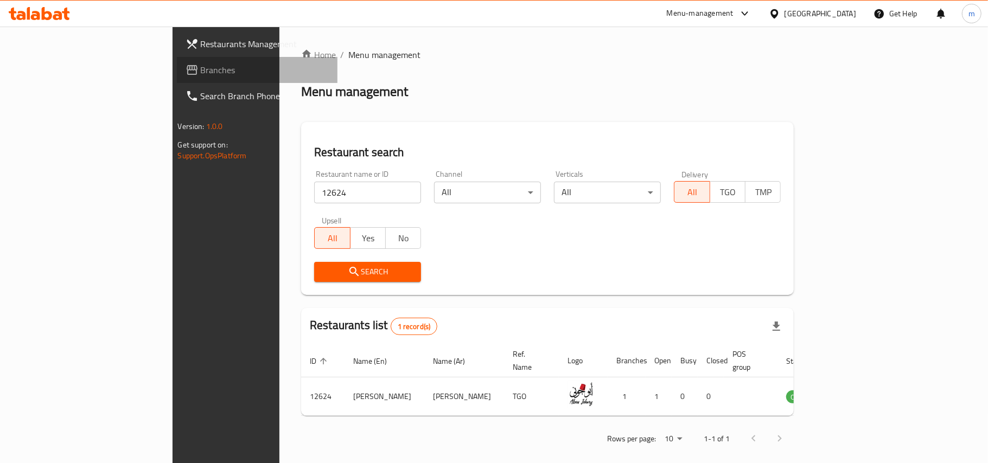
click at [201, 65] on span "Branches" at bounding box center [265, 69] width 128 height 13
